Goal: Task Accomplishment & Management: Complete application form

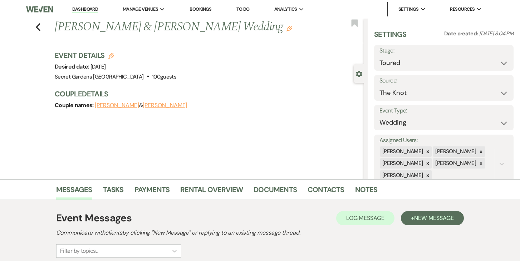
select select "5"
select select "2"
click at [88, 9] on link "Dashboard" at bounding box center [85, 9] width 26 height 7
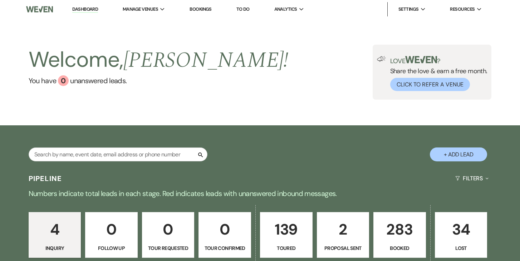
click at [452, 151] on button "+ Add Lead" at bounding box center [458, 155] width 57 height 14
select select "834"
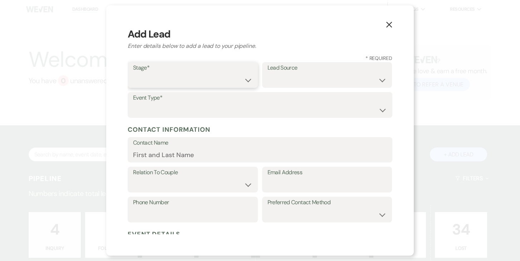
click at [245, 80] on select "Inquiry Follow Up Tour Requested Tour Confirmed Toured Proposal Sent Booked Lost" at bounding box center [192, 80] width 119 height 14
select select "5"
click at [133, 73] on select "Inquiry Follow Up Tour Requested Tour Confirmed Toured Proposal Sent Booked Lost" at bounding box center [192, 80] width 119 height 14
click at [374, 85] on select "Weven Venue Website Instagram Facebook Pinterest Google The Knot Wedding Wire H…" at bounding box center [327, 80] width 119 height 14
select select "6"
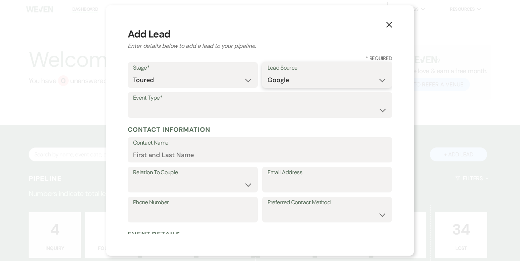
click at [268, 73] on select "Weven Venue Website Instagram Facebook Pinterest Google The Knot Wedding Wire H…" at bounding box center [327, 80] width 119 height 14
click at [253, 104] on select "Wedding Anniversary Party Baby Shower Bachelorette / Bachelor Party Birthday Pa…" at bounding box center [260, 110] width 254 height 14
select select "1"
click at [133, 103] on select "Wedding Anniversary Party Baby Shower Bachelorette / Bachelor Party Birthday Pa…" at bounding box center [260, 110] width 254 height 14
click at [212, 156] on input "Contact Name" at bounding box center [260, 155] width 254 height 14
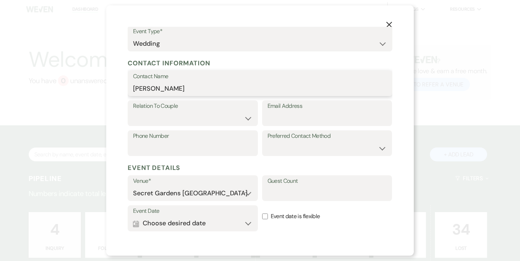
scroll to position [130, 0]
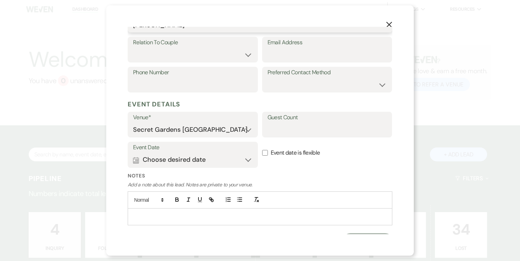
type input "[PERSON_NAME]"
drag, startPoint x: 236, startPoint y: 47, endPoint x: 233, endPoint y: 53, distance: 6.6
click at [236, 47] on label "Relation To Couple" at bounding box center [192, 43] width 119 height 10
click at [231, 59] on select "Couple Planner Parent of Couple Family Member Friend Other" at bounding box center [192, 55] width 119 height 14
select select "1"
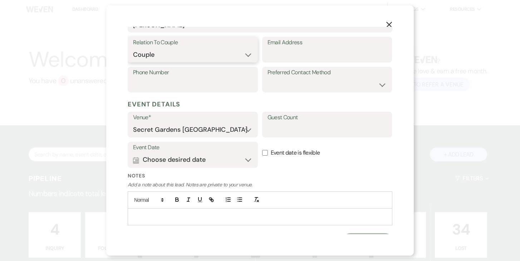
click at [133, 48] on select "Couple Planner Parent of Couple Family Member Friend Other" at bounding box center [192, 55] width 119 height 14
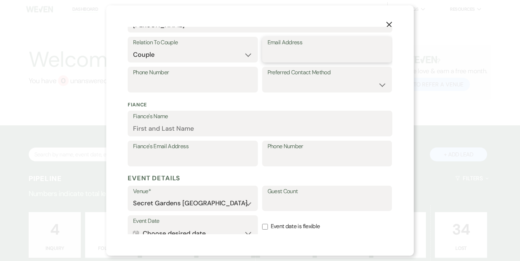
click at [295, 59] on input "Email Address" at bounding box center [327, 55] width 119 height 14
type input "[EMAIL_ADDRESS][DOMAIN_NAME]"
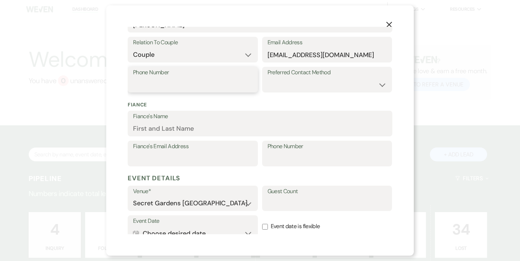
click at [199, 84] on input "Phone Number" at bounding box center [192, 85] width 119 height 14
type input "[PHONE_NUMBER]"
click at [346, 80] on select "Email Phone Text" at bounding box center [327, 85] width 119 height 14
select select "text"
click at [268, 78] on select "Email Phone Text" at bounding box center [327, 85] width 119 height 14
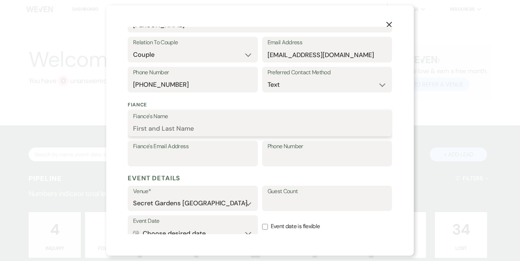
click at [243, 125] on input "Fiance's Name" at bounding box center [260, 129] width 254 height 14
type input "[PERSON_NAME]"
click at [183, 158] on input "Fiance's Email Address" at bounding box center [192, 159] width 119 height 14
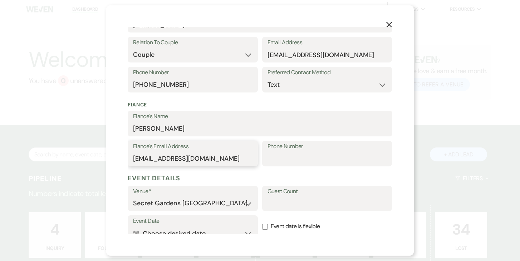
type input "[EMAIL_ADDRESS][DOMAIN_NAME]"
click at [317, 153] on input "Phone Number" at bounding box center [327, 159] width 119 height 14
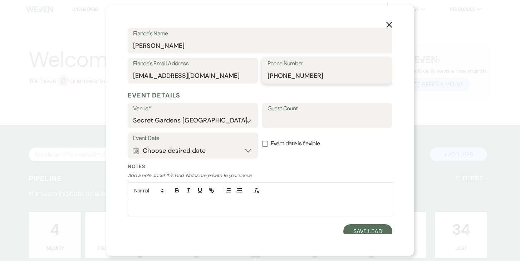
scroll to position [217, 0]
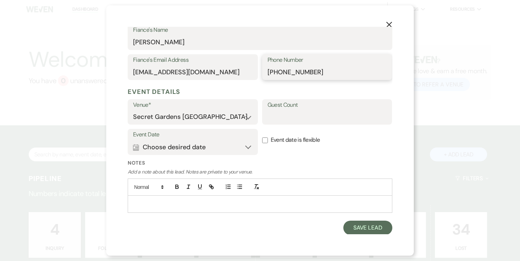
type input "[PHONE_NUMBER]"
click at [304, 114] on input "Guest Count" at bounding box center [327, 117] width 119 height 14
type input "100"
click at [245, 146] on button "Calendar Choose desired date Expand" at bounding box center [192, 147] width 119 height 14
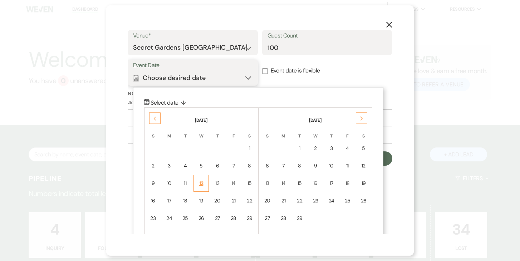
scroll to position [308, 0]
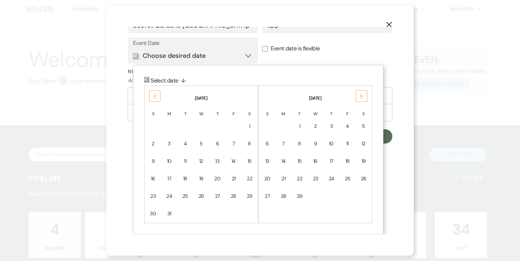
click at [153, 95] on icon "Previous" at bounding box center [155, 96] width 4 height 4
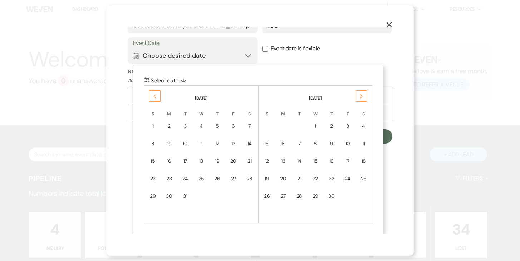
click at [153, 95] on icon "Previous" at bounding box center [155, 96] width 4 height 4
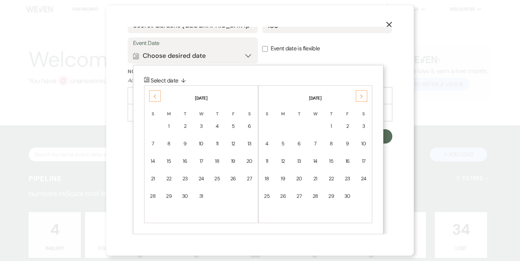
click at [153, 95] on icon "Previous" at bounding box center [155, 96] width 4 height 4
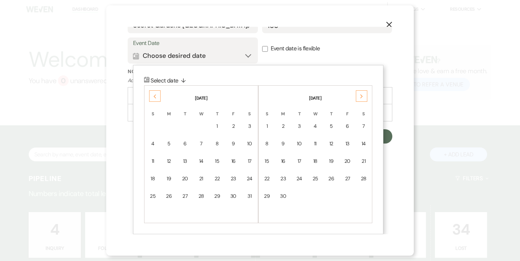
click at [217, 140] on div "8" at bounding box center [217, 144] width 6 height 8
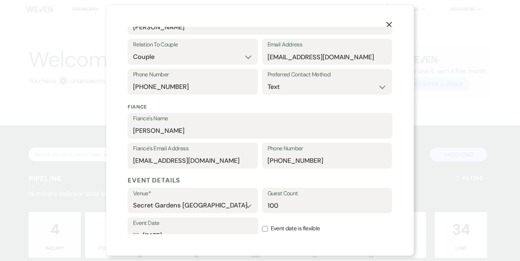
scroll to position [217, 0]
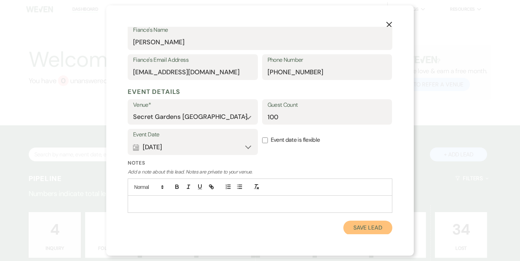
click at [370, 225] on button "Save Lead" at bounding box center [367, 228] width 49 height 14
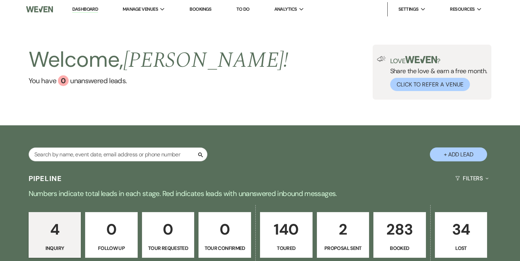
click at [291, 234] on p "140" at bounding box center [286, 230] width 43 height 24
select select "5"
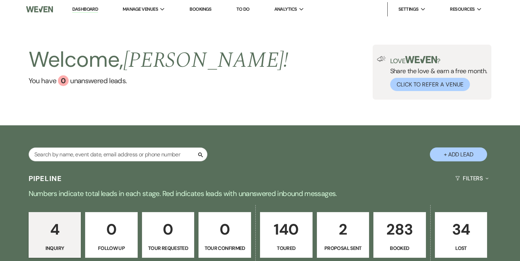
select select "5"
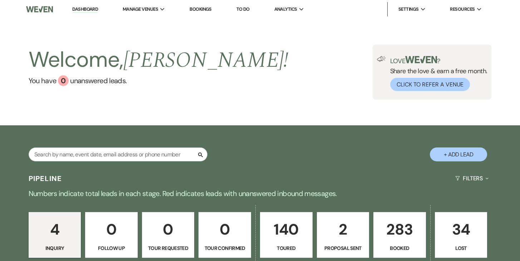
select select "5"
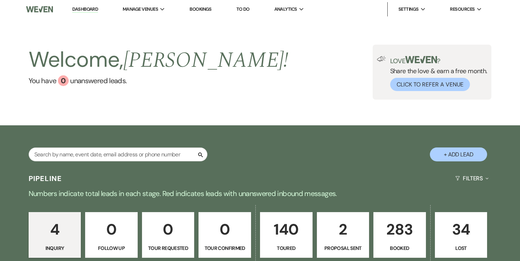
select select "5"
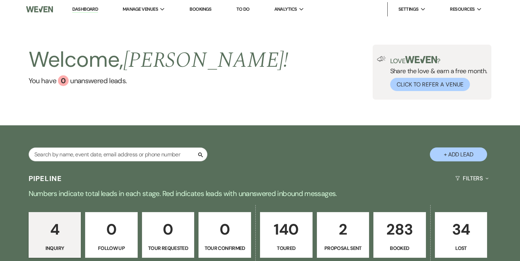
select select "5"
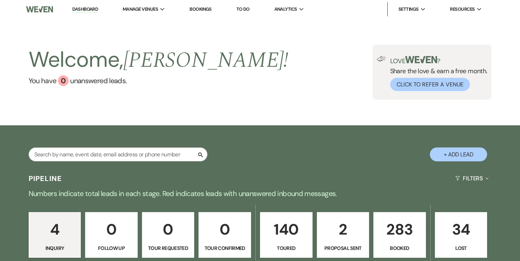
select select "5"
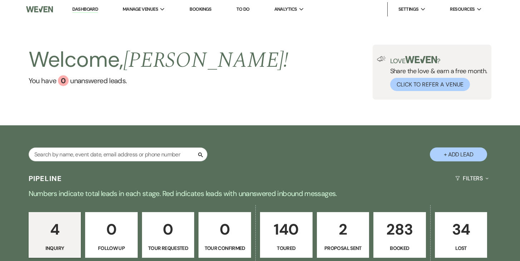
select select "5"
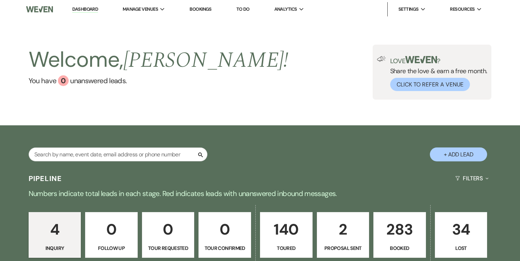
select select "5"
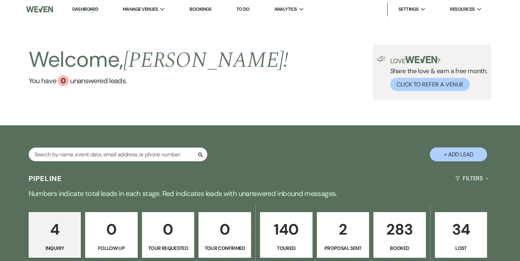
select select "5"
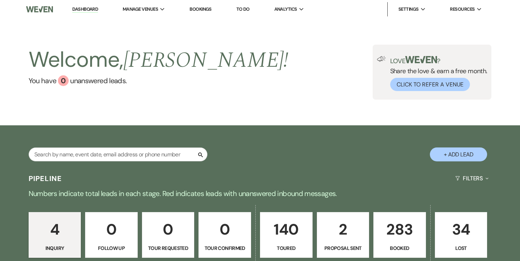
select select "5"
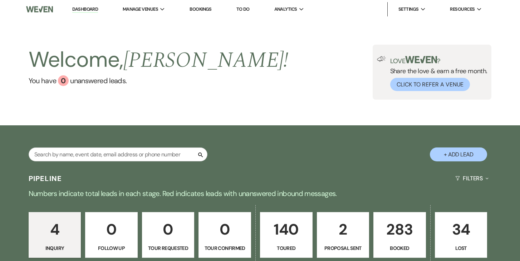
select select "5"
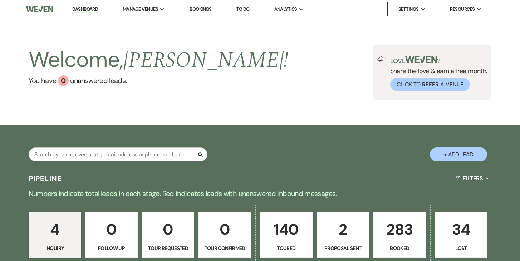
select select "5"
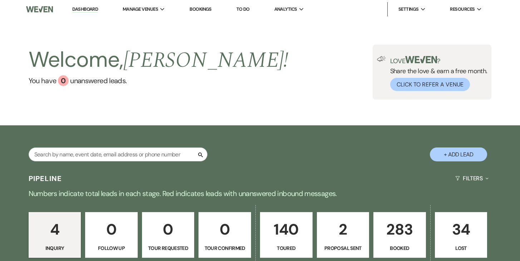
select select "5"
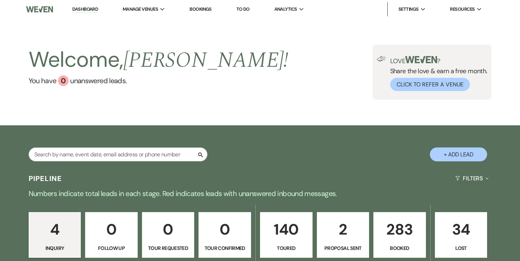
select select "5"
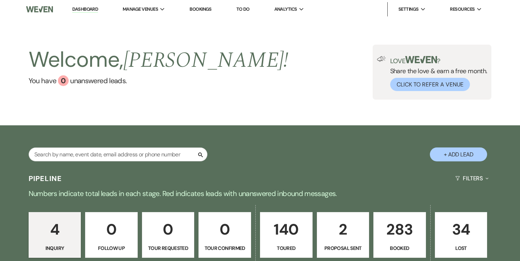
select select "5"
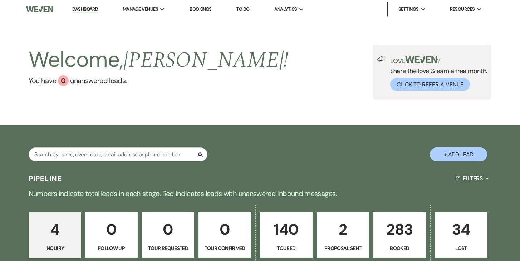
select select "5"
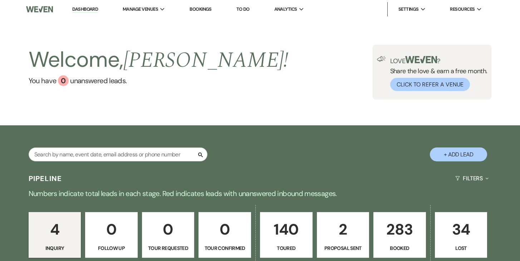
select select "5"
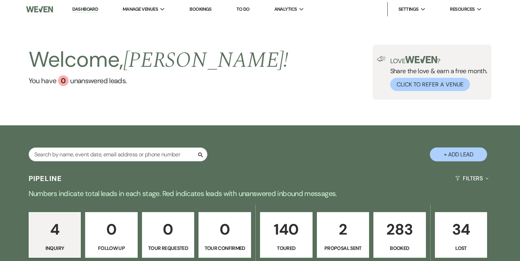
select select "5"
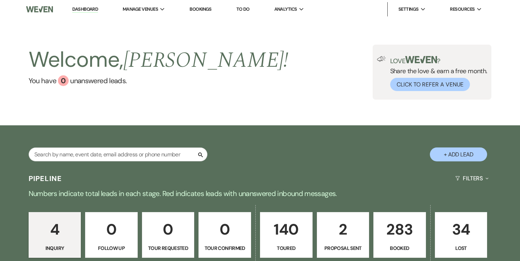
select select "5"
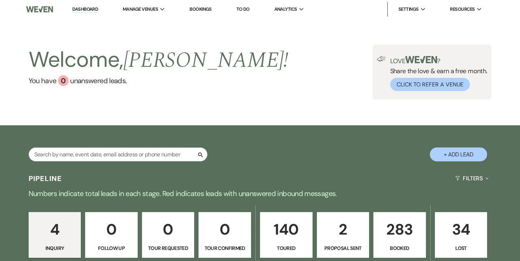
select select "5"
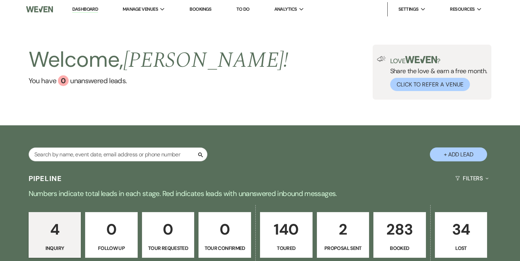
select select "5"
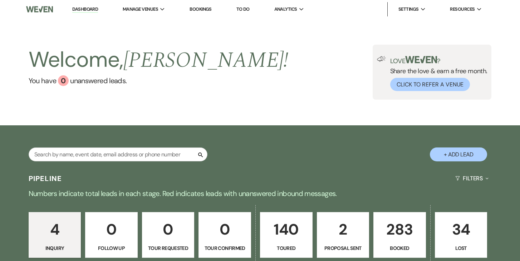
select select "5"
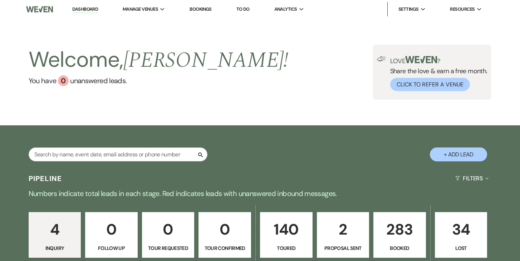
select select "5"
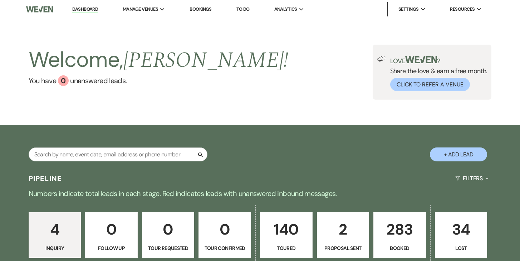
select select "5"
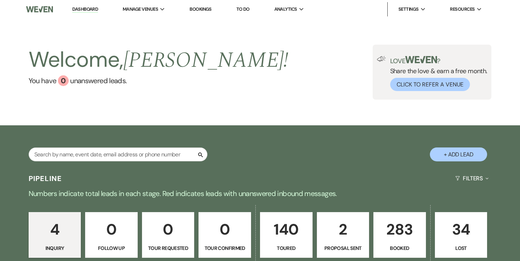
select select "5"
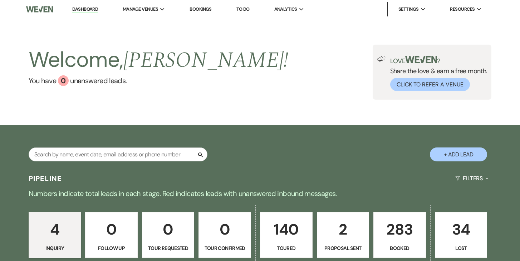
select select "5"
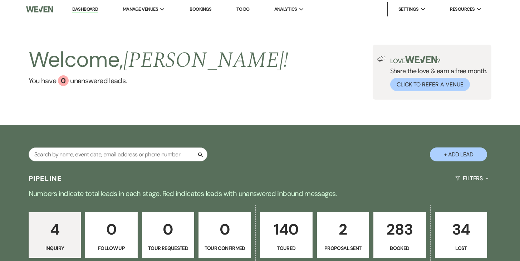
select select "5"
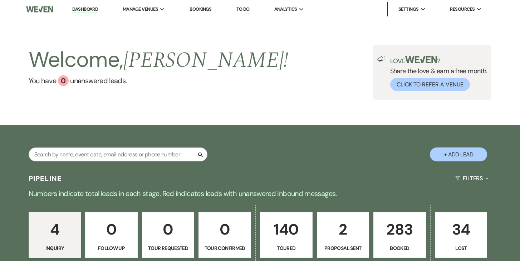
select select "5"
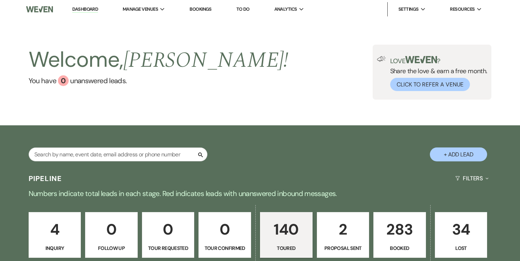
select select "5"
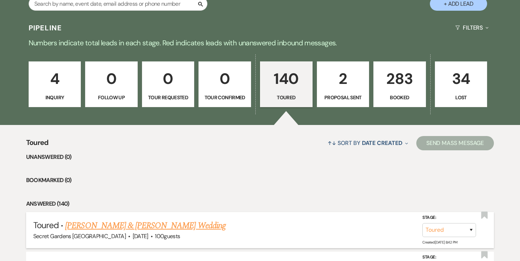
scroll to position [152, 0]
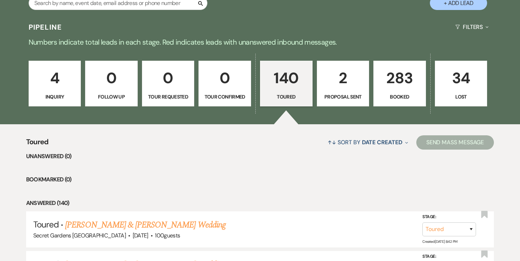
click at [146, 225] on link "[PERSON_NAME] & [PERSON_NAME] Wedding" at bounding box center [145, 225] width 160 height 13
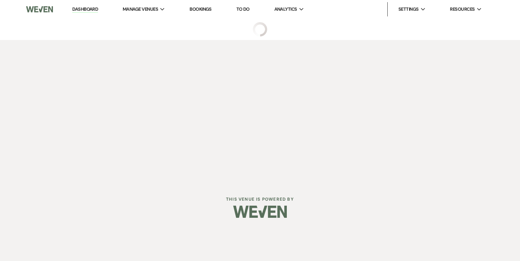
select select "5"
select select "6"
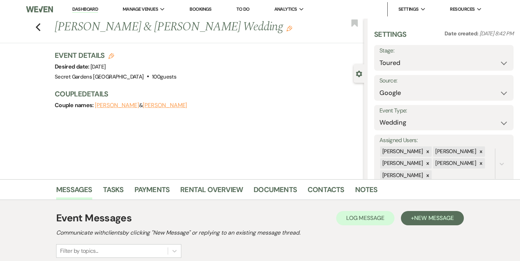
scroll to position [109, 0]
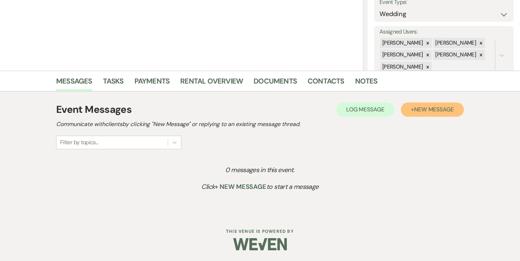
click at [437, 110] on span "New Message" at bounding box center [434, 110] width 40 height 8
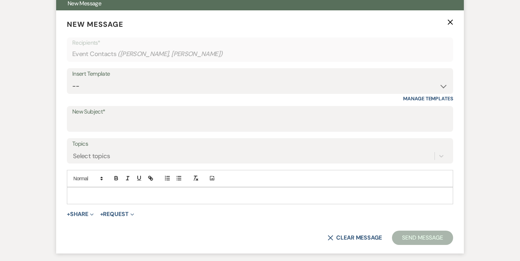
scroll to position [269, 0]
click at [441, 83] on select "-- Weven Planning Portal Introduction (Booked Events) Tour Request Response Fol…" at bounding box center [260, 87] width 376 height 14
select select "5733"
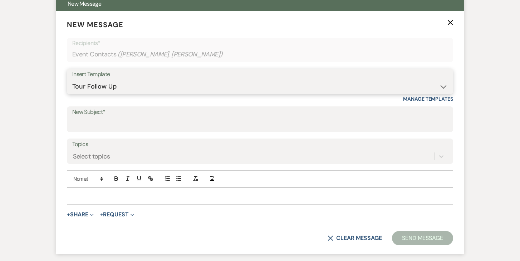
click at [72, 80] on select "-- Weven Planning Portal Introduction (Booked Events) Tour Request Response Fol…" at bounding box center [260, 87] width 376 height 14
type input "Venue Tour Follow Up"
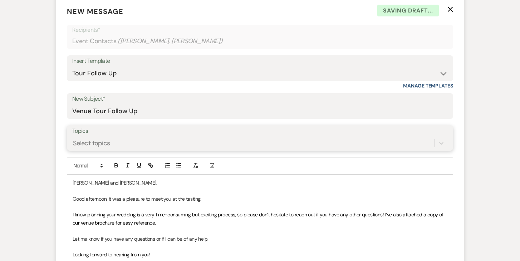
click at [232, 150] on div "Select topics" at bounding box center [260, 144] width 376 height 14
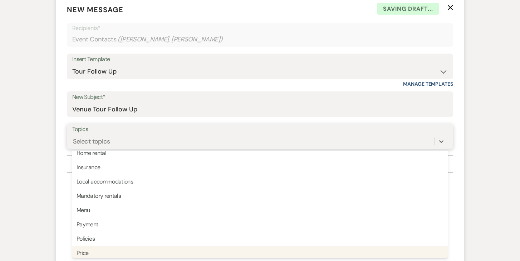
scroll to position [182, 0]
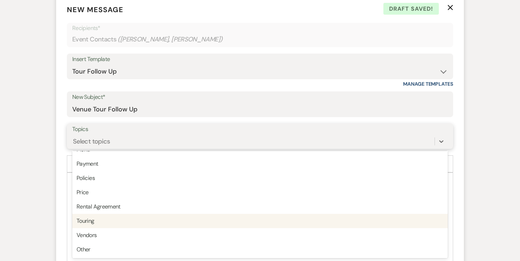
click at [227, 222] on div "Touring" at bounding box center [260, 221] width 376 height 14
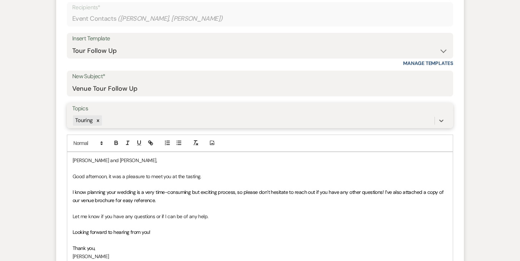
scroll to position [307, 0]
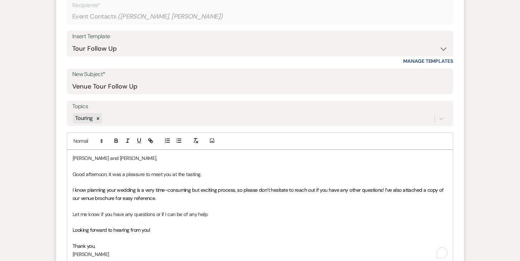
click at [105, 174] on p "Good afternoon, it was a pleasure to meet you at the tasting." at bounding box center [260, 175] width 375 height 8
drag, startPoint x: 107, startPoint y: 174, endPoint x: 143, endPoint y: 184, distance: 38.2
click at [107, 175] on p "Good afternoon, it was a pleasure to meet you at the tasting." at bounding box center [260, 175] width 375 height 8
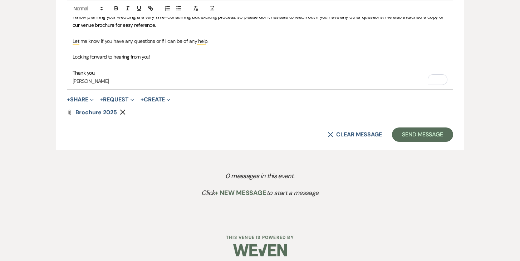
scroll to position [486, 0]
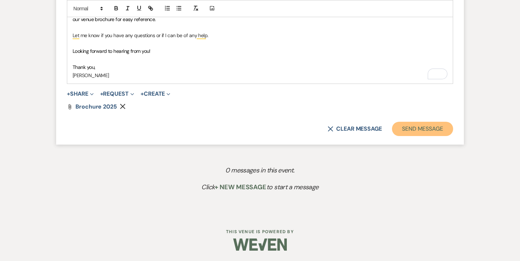
click at [417, 131] on button "Send Message" at bounding box center [422, 129] width 61 height 14
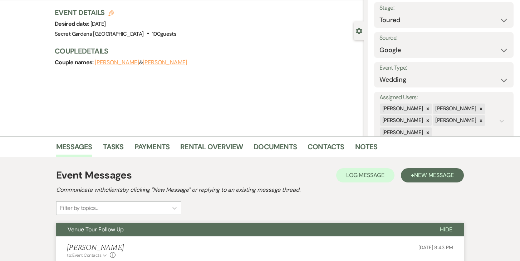
scroll to position [0, 0]
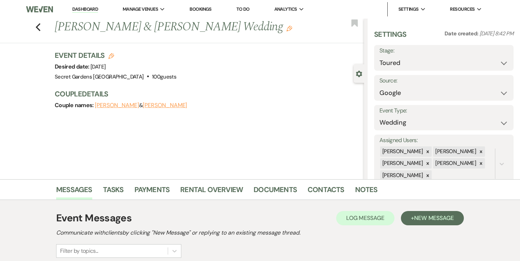
click at [167, 105] on button "[PERSON_NAME]" at bounding box center [165, 106] width 44 height 6
select select "1"
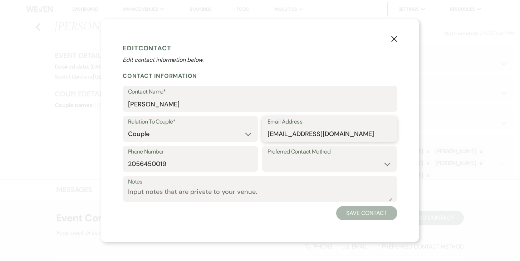
click at [280, 133] on input "[EMAIL_ADDRESS][DOMAIN_NAME]" at bounding box center [330, 134] width 124 height 14
type input "[EMAIL_ADDRESS][DOMAIN_NAME]"
click at [377, 212] on button "Save Contact" at bounding box center [366, 213] width 61 height 14
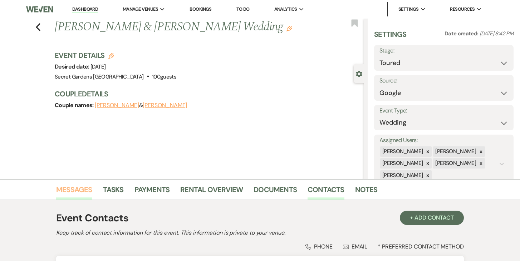
click at [87, 190] on link "Messages" at bounding box center [74, 192] width 36 height 16
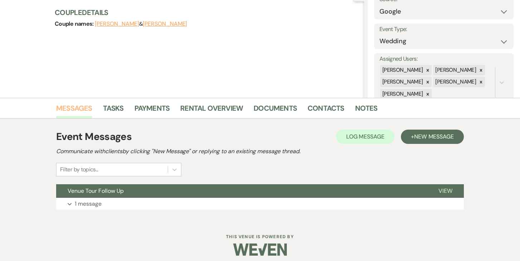
scroll to position [87, 0]
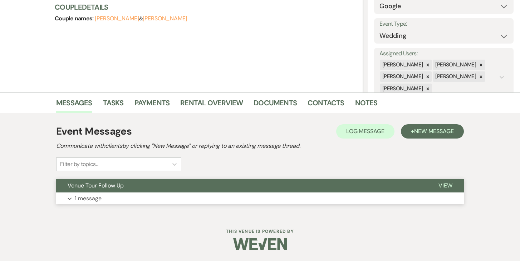
click at [444, 183] on span "View" at bounding box center [446, 186] width 14 height 8
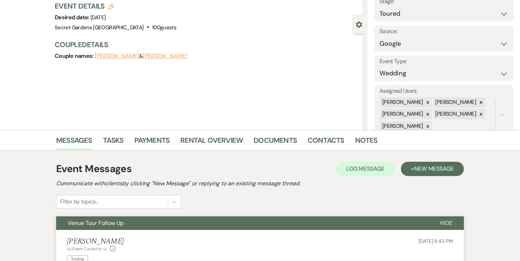
scroll to position [0, 0]
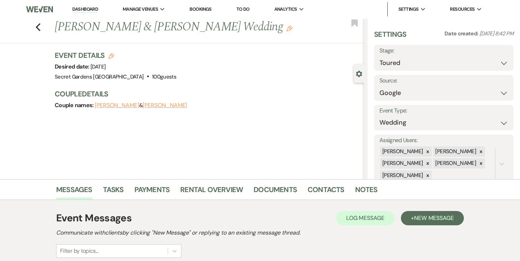
drag, startPoint x: 85, startPoint y: 9, endPoint x: 89, endPoint y: 12, distance: 5.5
click at [85, 9] on link "Dashboard" at bounding box center [85, 9] width 26 height 7
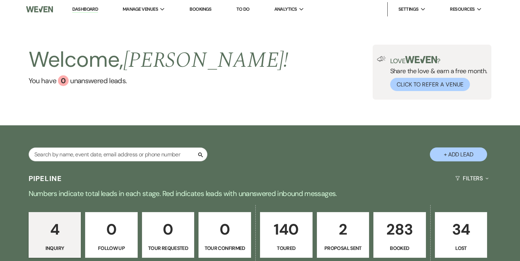
click at [460, 153] on button "+ Add Lead" at bounding box center [458, 155] width 57 height 14
select select "834"
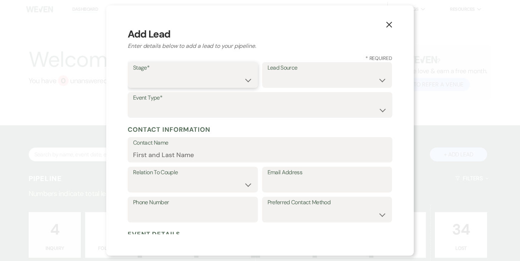
click at [250, 78] on select "Inquiry Follow Up Tour Requested Tour Confirmed Toured Proposal Sent Booked Lost" at bounding box center [192, 80] width 119 height 14
select select "5"
click at [133, 73] on select "Inquiry Follow Up Tour Requested Tour Confirmed Toured Proposal Sent Booked Lost" at bounding box center [192, 80] width 119 height 14
click at [353, 80] on select "Weven Venue Website Instagram Facebook Pinterest Google The Knot Wedding Wire H…" at bounding box center [327, 80] width 119 height 14
select select "7"
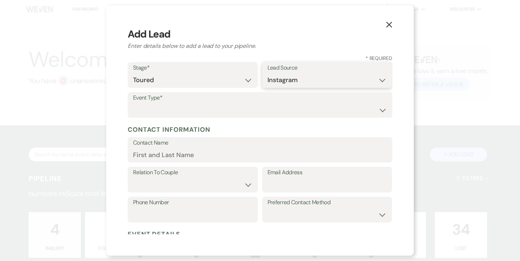
click at [268, 73] on select "Weven Venue Website Instagram Facebook Pinterest Google The Knot Wedding Wire H…" at bounding box center [327, 80] width 119 height 14
click at [211, 111] on select "Wedding Anniversary Party Baby Shower Bachelorette / Bachelor Party Birthday Pa…" at bounding box center [260, 110] width 254 height 14
select select "1"
click at [133, 103] on select "Wedding Anniversary Party Baby Shower Bachelorette / Bachelor Party Birthday Pa…" at bounding box center [260, 110] width 254 height 14
click at [181, 158] on input "Contact Name" at bounding box center [260, 155] width 254 height 14
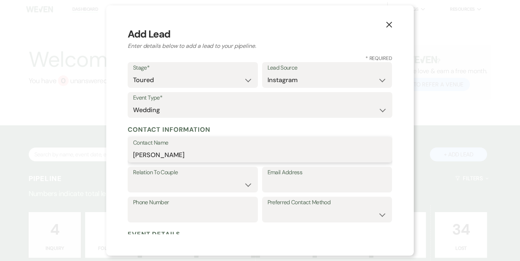
type input "[PERSON_NAME]"
click at [206, 177] on label "Relation To Couple" at bounding box center [192, 173] width 119 height 10
click at [204, 186] on select "Couple Planner Parent of Couple Family Member Friend Other" at bounding box center [192, 185] width 119 height 14
select select "1"
click at [133, 178] on select "Couple Planner Parent of Couple Family Member Friend Other" at bounding box center [192, 185] width 119 height 14
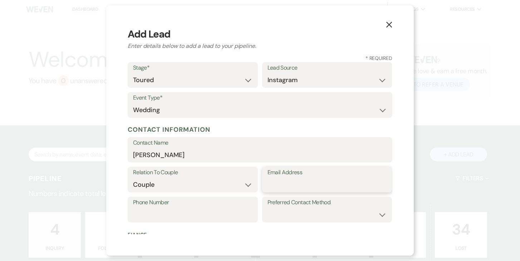
click at [299, 187] on input "Email Address" at bounding box center [327, 185] width 119 height 14
type input "[EMAIL_ADDRESS][DOMAIN_NAME]"
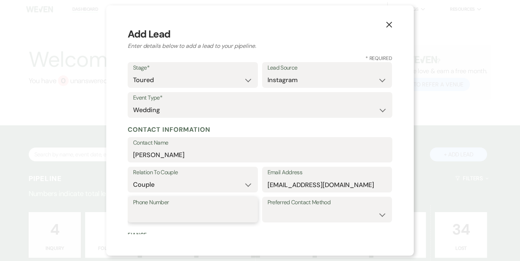
click at [216, 210] on input "Phone Number" at bounding box center [192, 215] width 119 height 14
type input "[PHONE_NUMBER]"
click at [323, 210] on select "Email Phone Text" at bounding box center [327, 215] width 119 height 14
select select "text"
click at [268, 208] on select "Email Phone Text" at bounding box center [327, 215] width 119 height 14
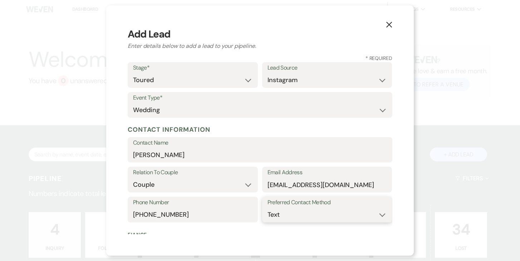
scroll to position [157, 0]
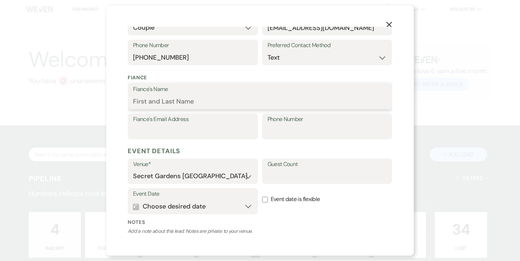
click at [217, 98] on input "Fiance's Name" at bounding box center [260, 102] width 254 height 14
type input "[PERSON_NAME]"
click at [202, 134] on input "Fiance's Email Address" at bounding box center [192, 132] width 119 height 14
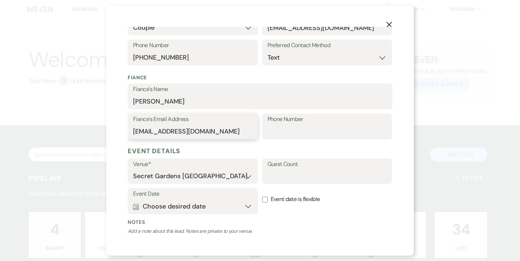
type input "[EMAIL_ADDRESS][DOMAIN_NAME]"
click at [306, 131] on input "Phone Number" at bounding box center [327, 132] width 119 height 14
type input "[PHONE_NUMBER]"
click at [315, 176] on input "Guest Count" at bounding box center [327, 177] width 119 height 14
type input "50-60"
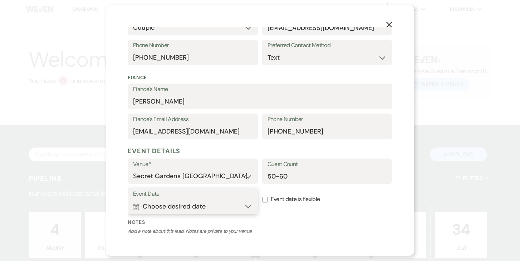
click at [244, 208] on button "Calendar Choose desired date Expand" at bounding box center [192, 207] width 119 height 14
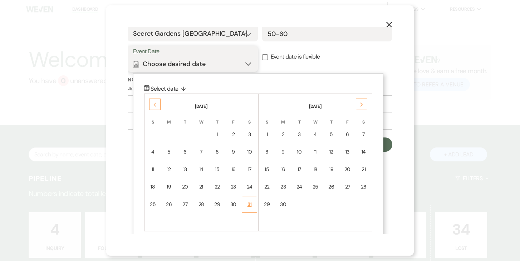
scroll to position [308, 0]
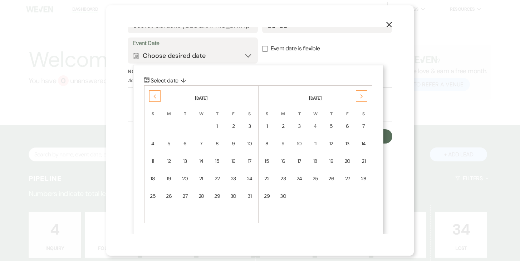
click at [153, 195] on div "25" at bounding box center [153, 197] width 6 height 8
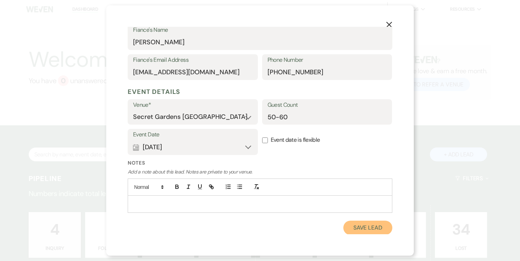
click at [377, 227] on button "Save Lead" at bounding box center [367, 228] width 49 height 14
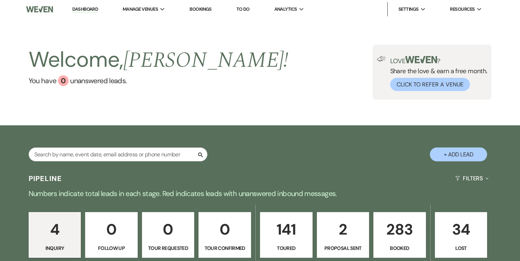
click at [290, 230] on p "141" at bounding box center [286, 230] width 43 height 24
select select "5"
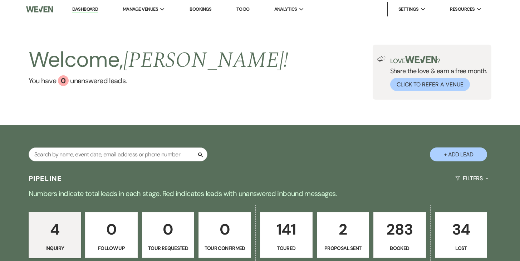
select select "5"
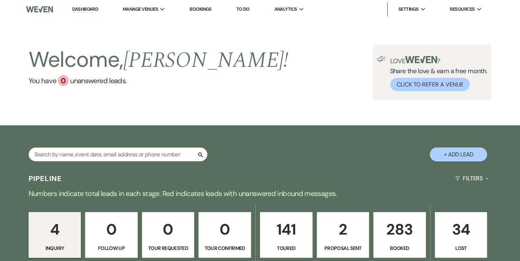
select select "5"
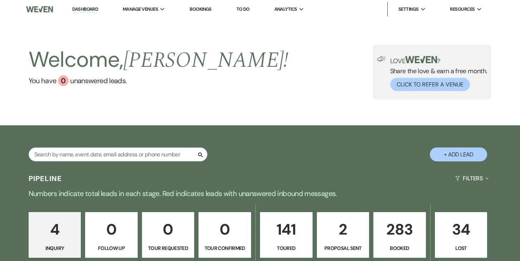
select select "5"
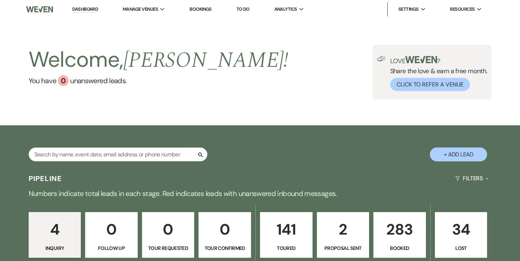
select select "5"
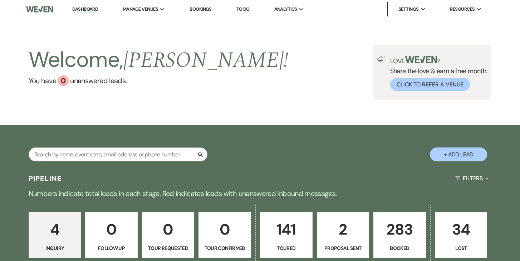
select select "5"
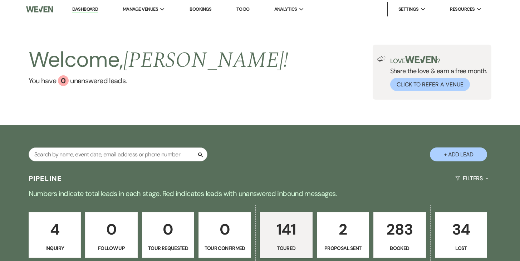
scroll to position [178, 0]
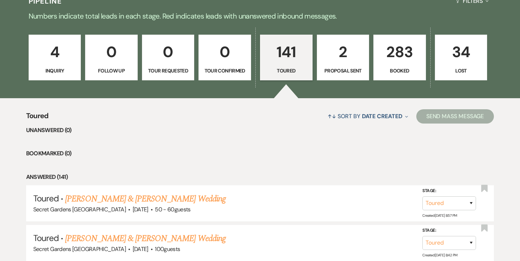
click at [207, 197] on link "[PERSON_NAME] & [PERSON_NAME] Wedding" at bounding box center [145, 199] width 160 height 13
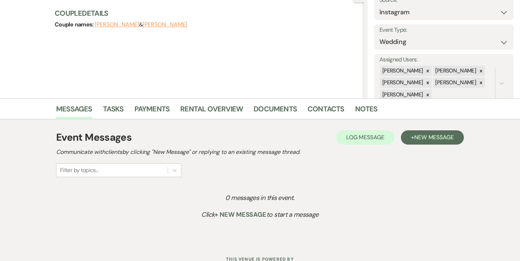
scroll to position [106, 0]
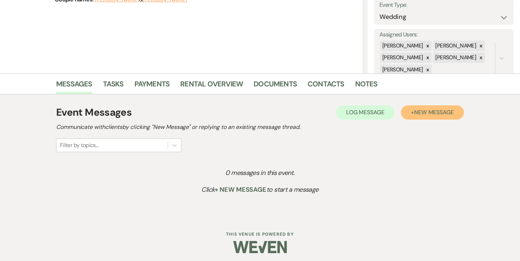
click at [437, 112] on span "New Message" at bounding box center [434, 113] width 40 height 8
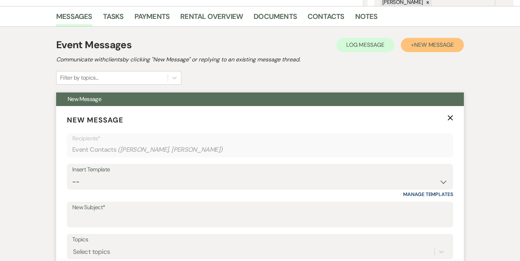
scroll to position [242, 0]
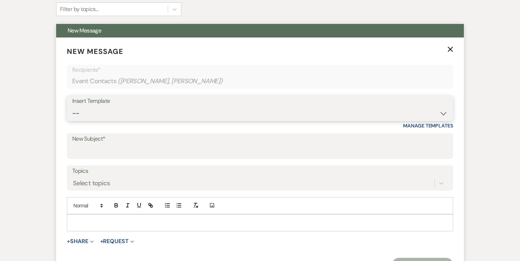
click at [443, 113] on select "-- Weven Planning Portal Introduction (Booked Events) Tour Request Response Fol…" at bounding box center [260, 114] width 376 height 14
click at [72, 107] on select "-- Weven Planning Portal Introduction (Booked Events) Tour Request Response Fol…" at bounding box center [260, 114] width 376 height 14
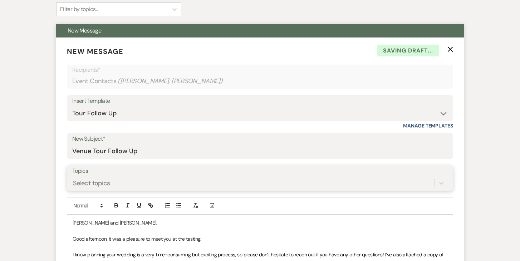
click at [173, 182] on div "Select topics" at bounding box center [260, 184] width 376 height 14
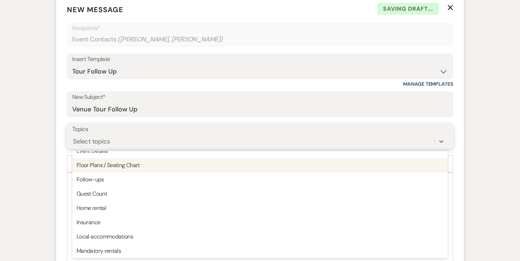
scroll to position [182, 0]
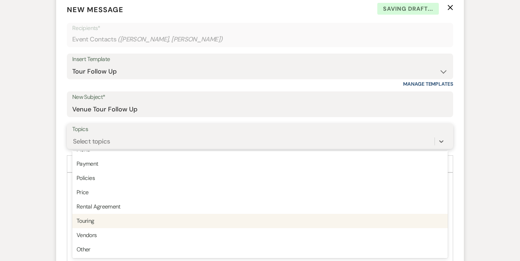
click at [144, 219] on div "Touring" at bounding box center [260, 221] width 376 height 14
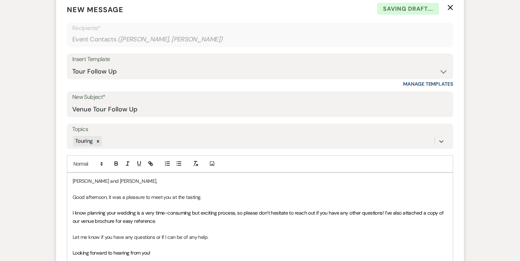
click at [106, 196] on p "Good afternoon, it was a pleasure to meet you at the tasting." at bounding box center [260, 198] width 375 height 8
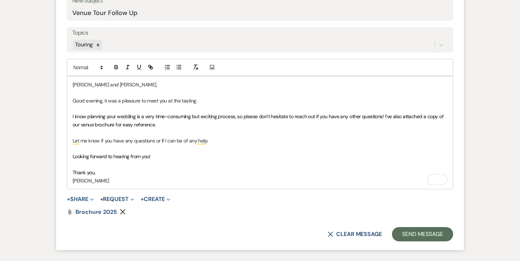
scroll to position [382, 0]
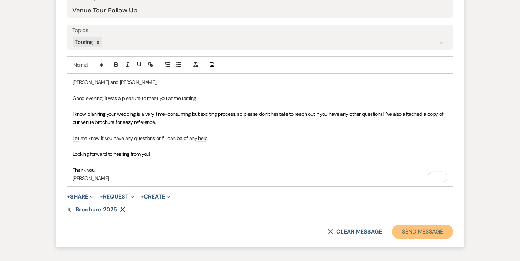
click at [413, 230] on button "Send Message" at bounding box center [422, 232] width 61 height 14
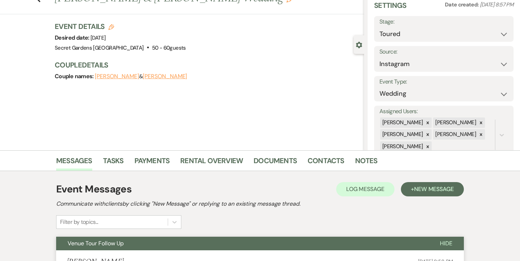
scroll to position [0, 0]
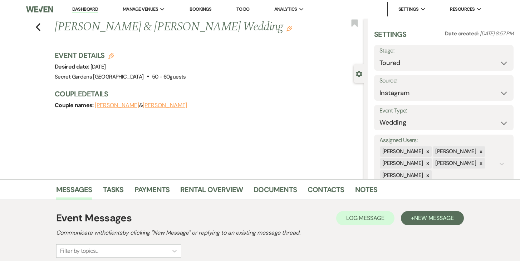
click at [79, 7] on link "Dashboard" at bounding box center [85, 9] width 26 height 7
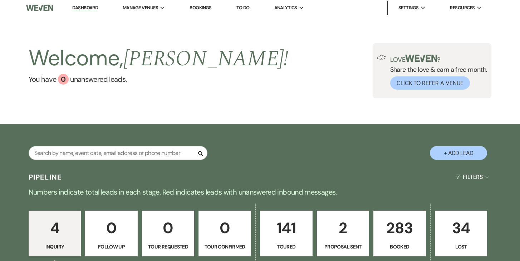
click at [290, 222] on p "141" at bounding box center [286, 228] width 43 height 24
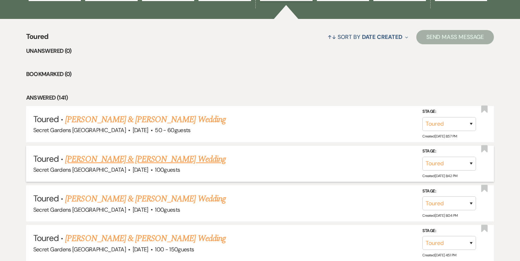
scroll to position [260, 0]
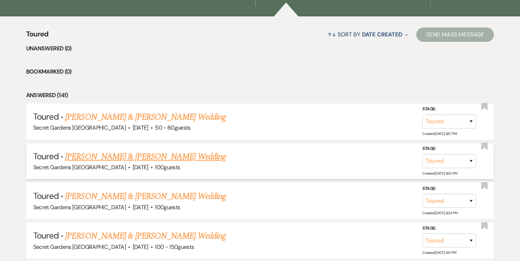
click at [185, 156] on link "[PERSON_NAME] & [PERSON_NAME] Wedding" at bounding box center [145, 157] width 160 height 13
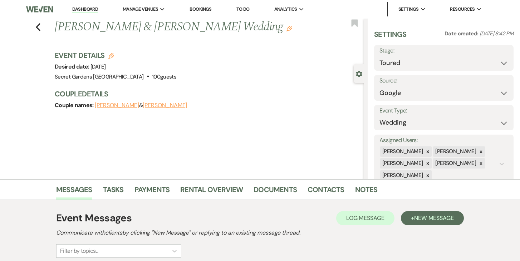
click at [118, 105] on button "[PERSON_NAME]" at bounding box center [117, 106] width 44 height 6
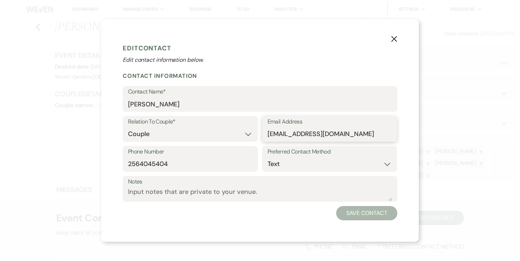
click at [303, 132] on input "[EMAIL_ADDRESS][DOMAIN_NAME]" at bounding box center [330, 134] width 124 height 14
click at [362, 212] on button "Save Contact" at bounding box center [366, 213] width 61 height 14
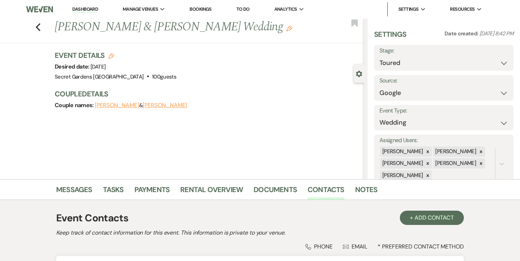
click at [163, 106] on button "[PERSON_NAME]" at bounding box center [165, 106] width 44 height 6
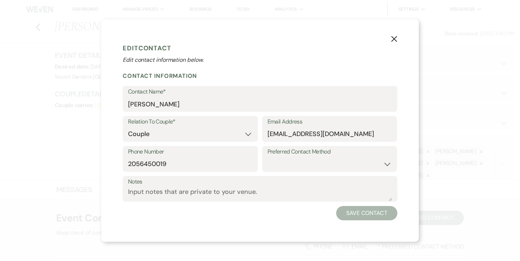
click at [395, 39] on icon "X" at bounding box center [394, 39] width 6 height 6
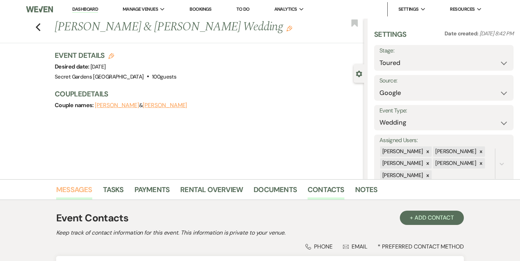
click at [85, 191] on link "Messages" at bounding box center [74, 192] width 36 height 16
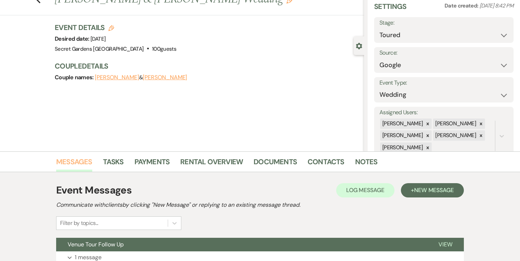
scroll to position [87, 0]
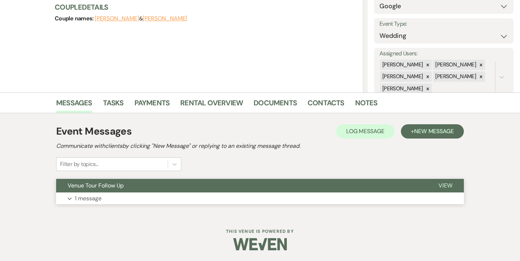
click at [443, 185] on span "View" at bounding box center [446, 186] width 14 height 8
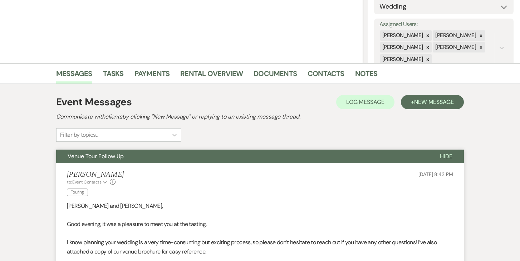
scroll to position [0, 0]
